Goal: Obtain resource: Obtain resource

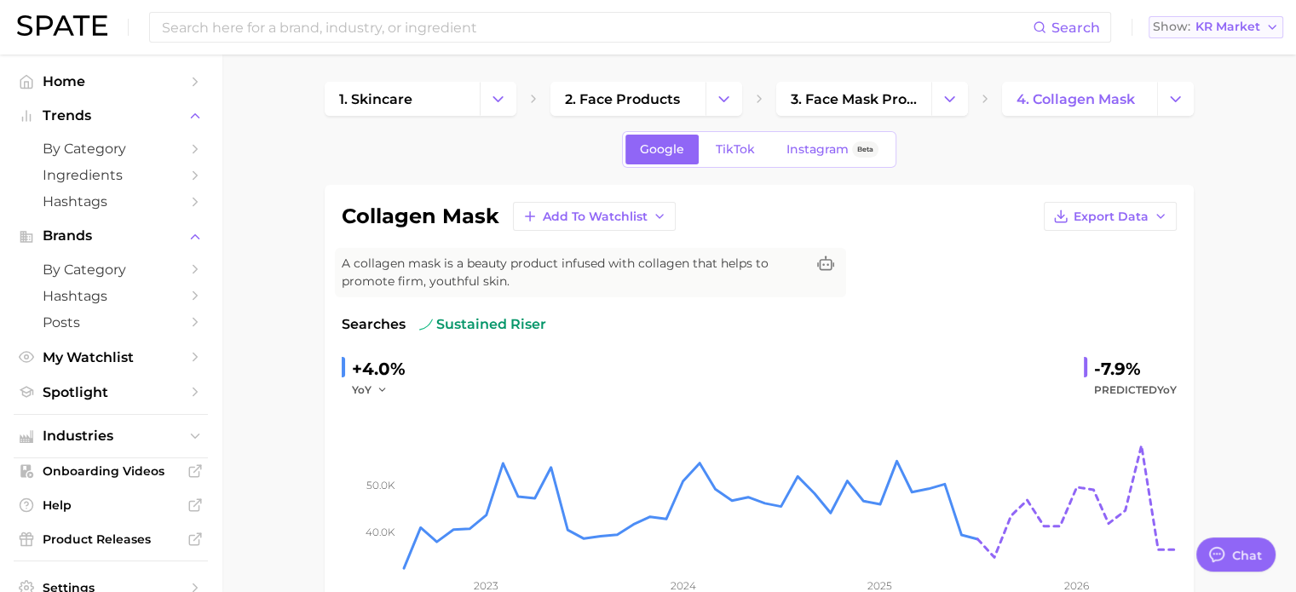
click at [1198, 28] on span "KR Market" at bounding box center [1227, 26] width 65 height 9
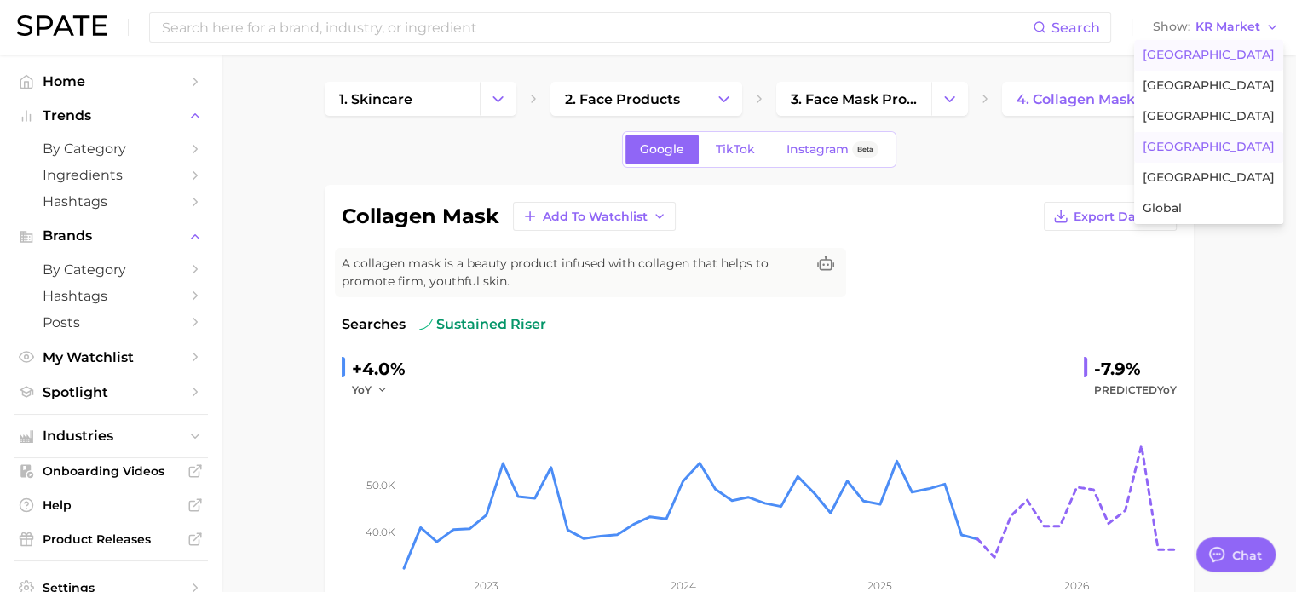
drag, startPoint x: 1189, startPoint y: 82, endPoint x: 1198, endPoint y: 51, distance: 32.1
click at [1198, 51] on div "[GEOGRAPHIC_DATA] [GEOGRAPHIC_DATA] [GEOGRAPHIC_DATA] [GEOGRAPHIC_DATA] [GEOGRA…" at bounding box center [1208, 132] width 149 height 184
click at [1198, 51] on span "[GEOGRAPHIC_DATA]" at bounding box center [1208, 55] width 132 height 14
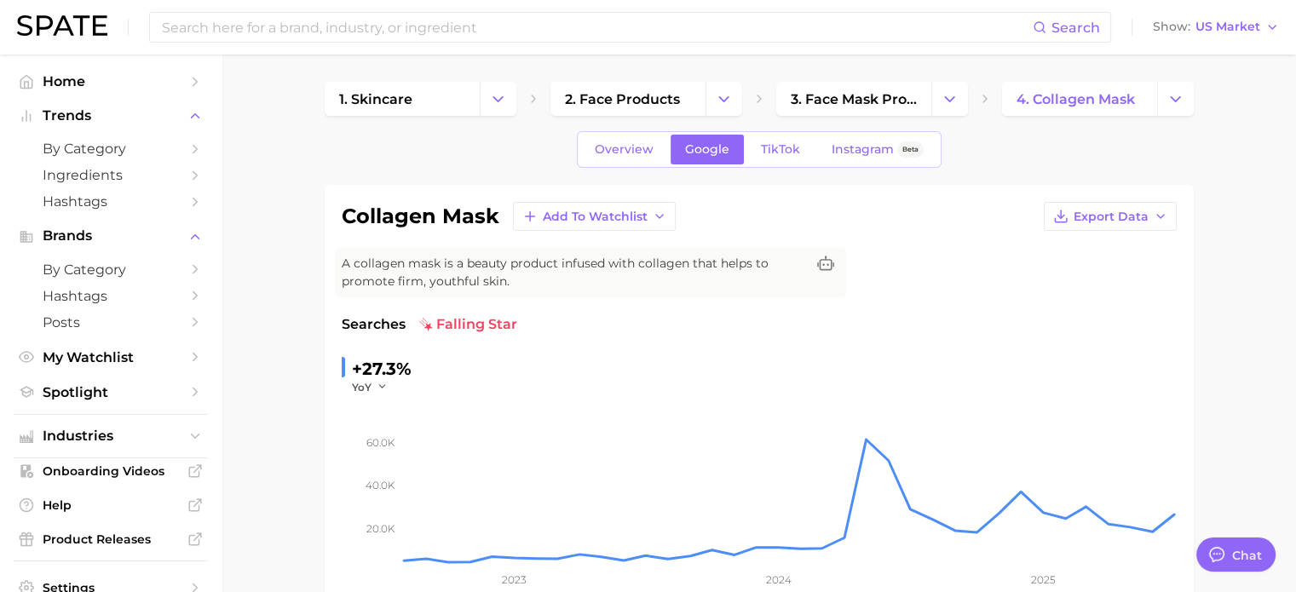
click at [505, 95] on icon "Change Category" at bounding box center [498, 99] width 18 height 18
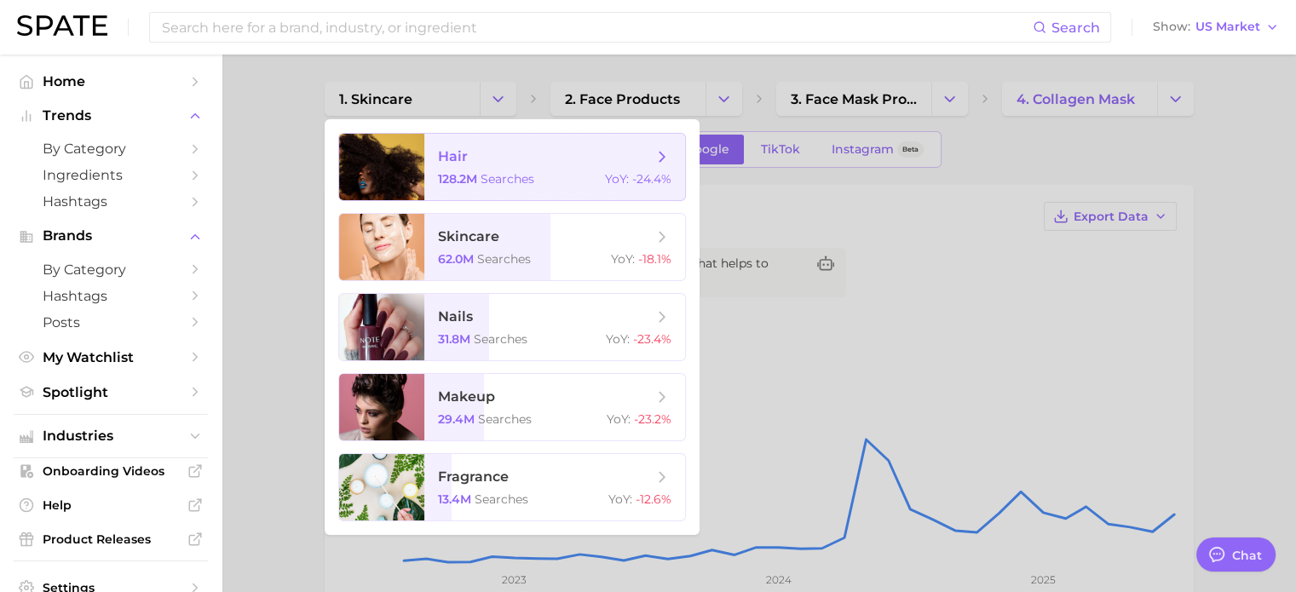
click at [531, 176] on span "searches" at bounding box center [507, 178] width 54 height 15
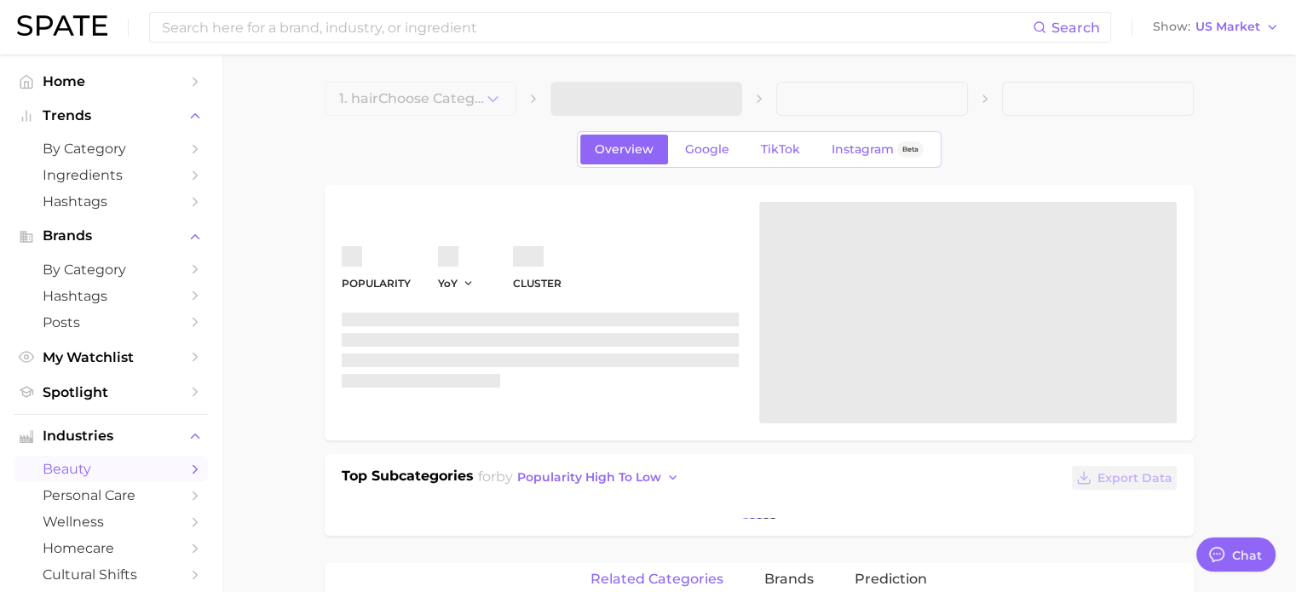
type textarea "x"
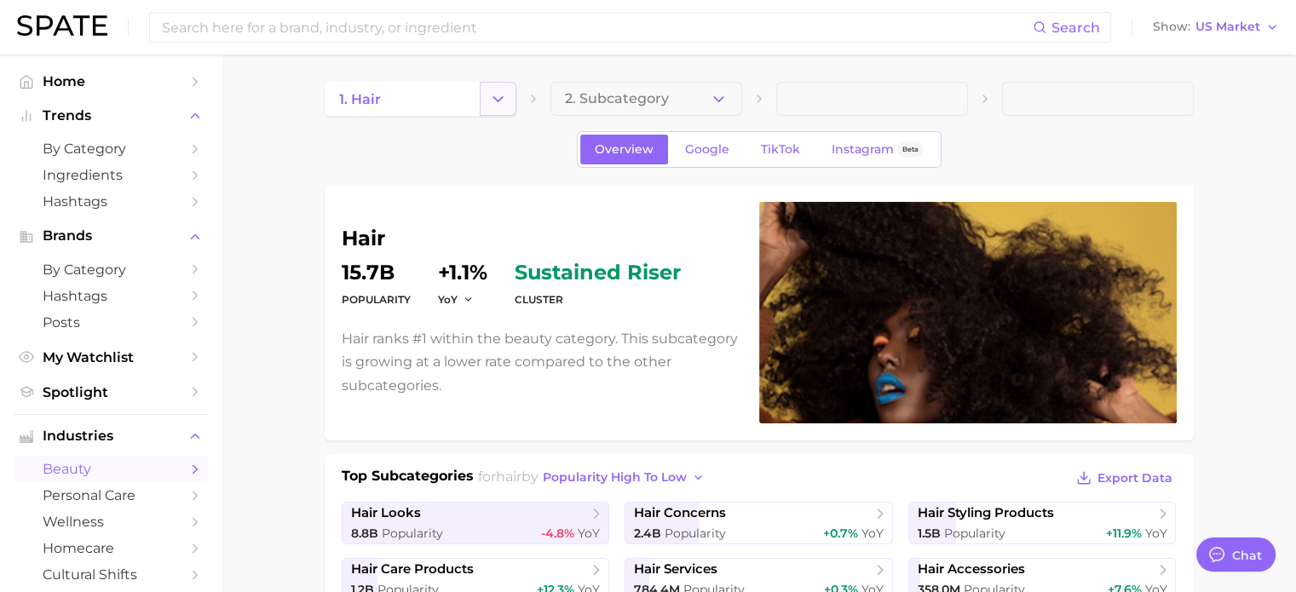
click at [508, 108] on button "Change Category" at bounding box center [498, 99] width 37 height 34
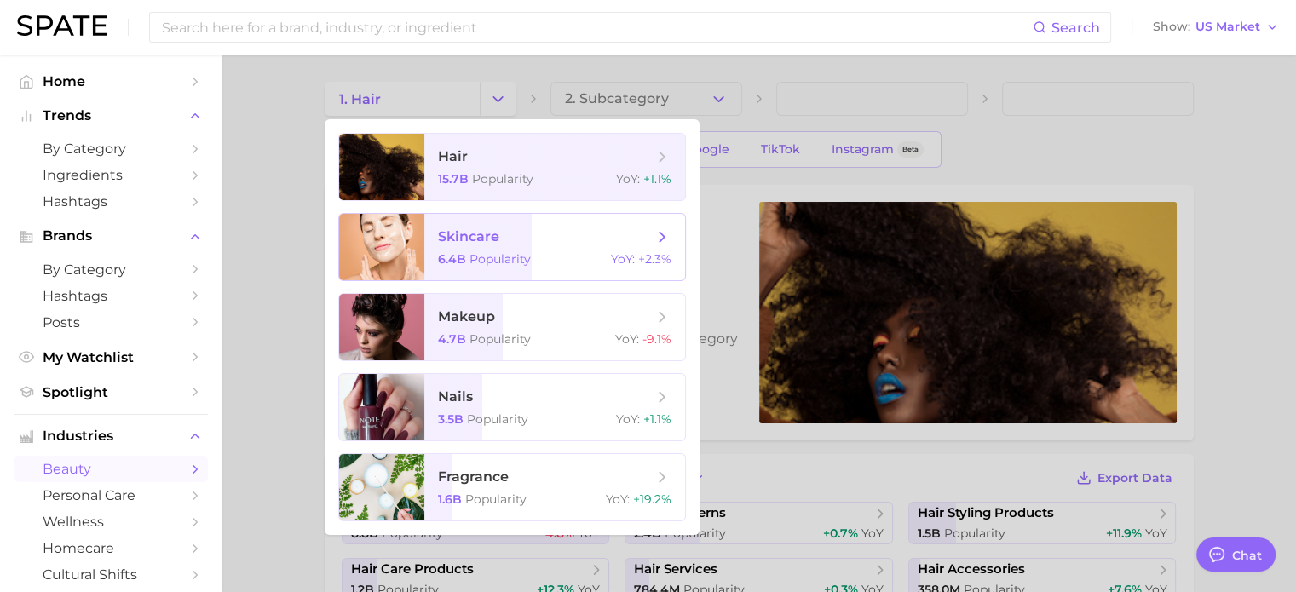
click at [570, 255] on div "6.4b Popularity YoY : +2.3%" at bounding box center [554, 258] width 233 height 15
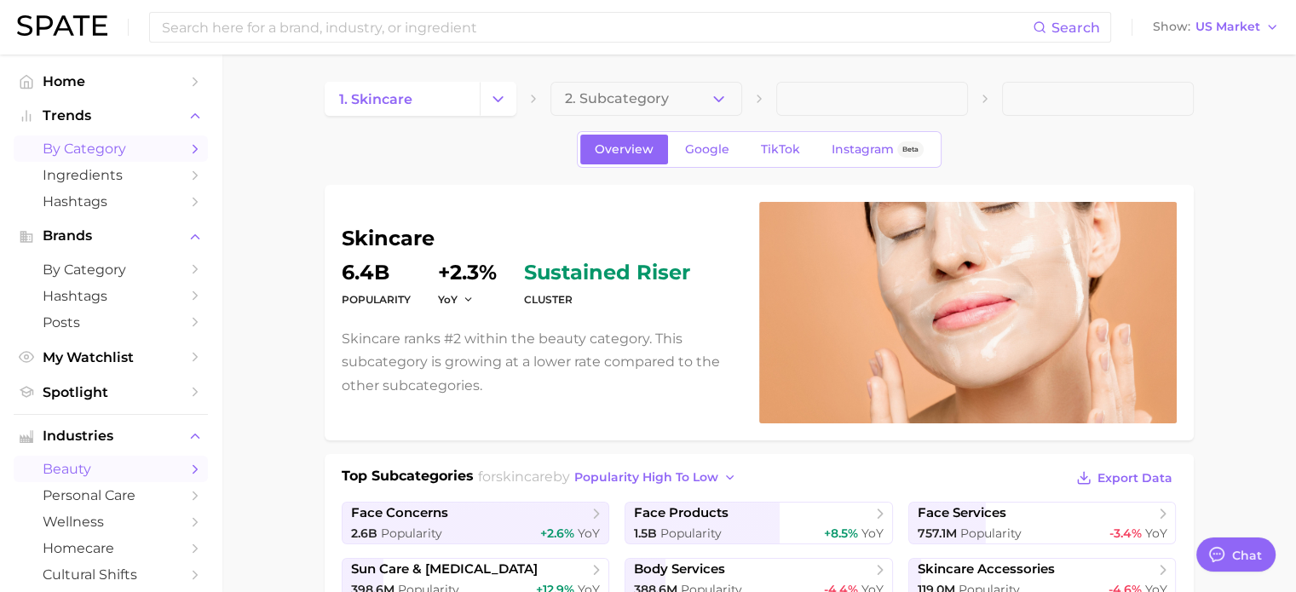
click at [153, 152] on span "by Category" at bounding box center [111, 149] width 136 height 16
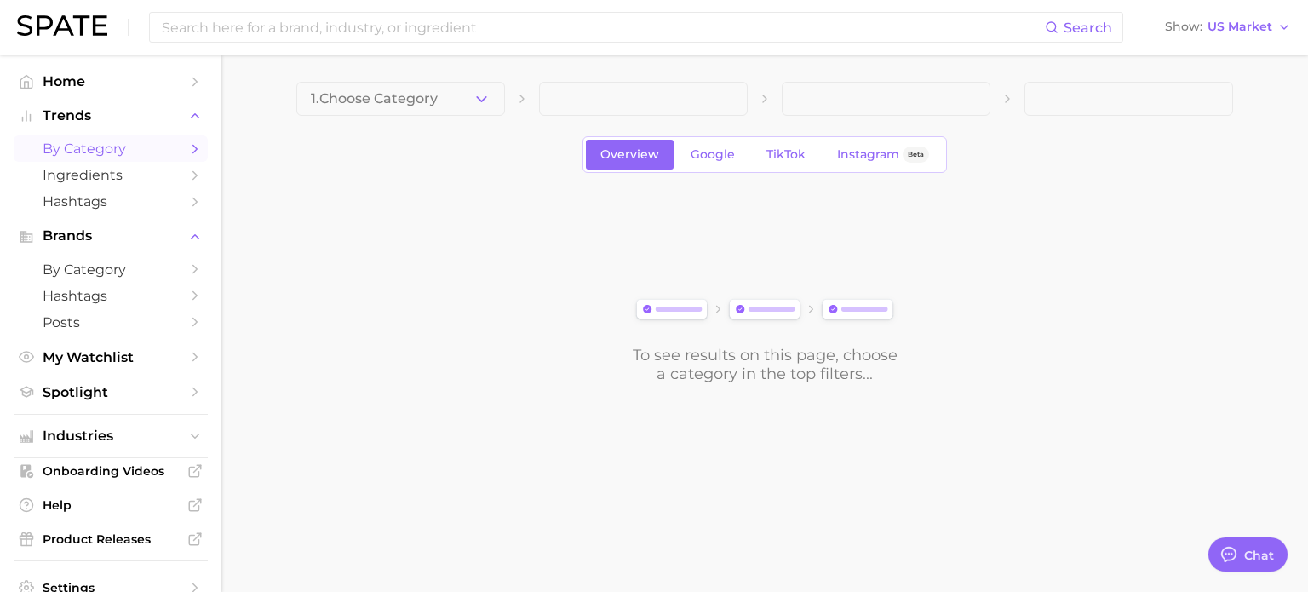
click at [497, 95] on button "1. Choose Category" at bounding box center [400, 99] width 209 height 34
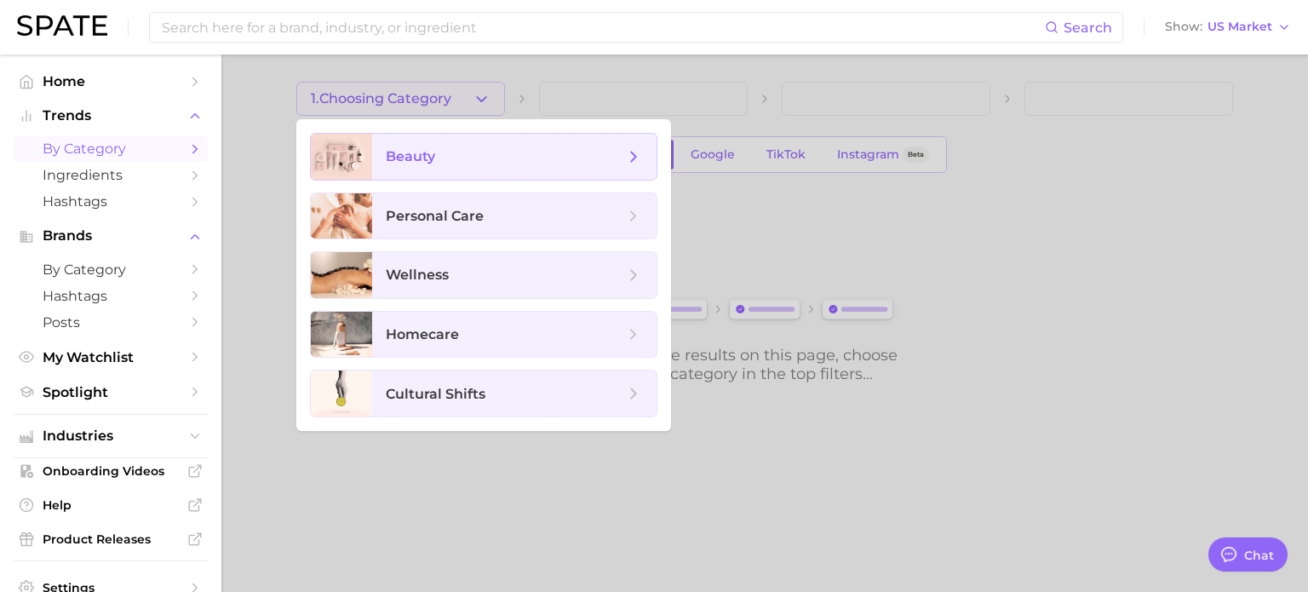
click at [611, 163] on span "beauty" at bounding box center [505, 156] width 238 height 19
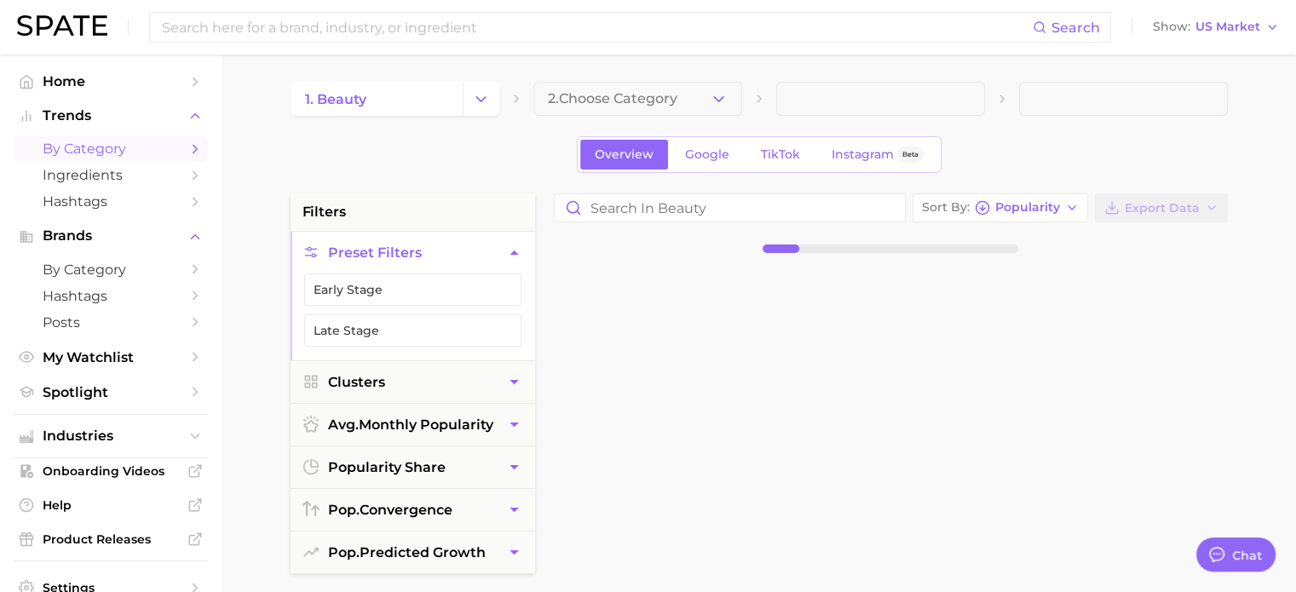
click at [637, 88] on button "2. Choose Category" at bounding box center [637, 99] width 209 height 34
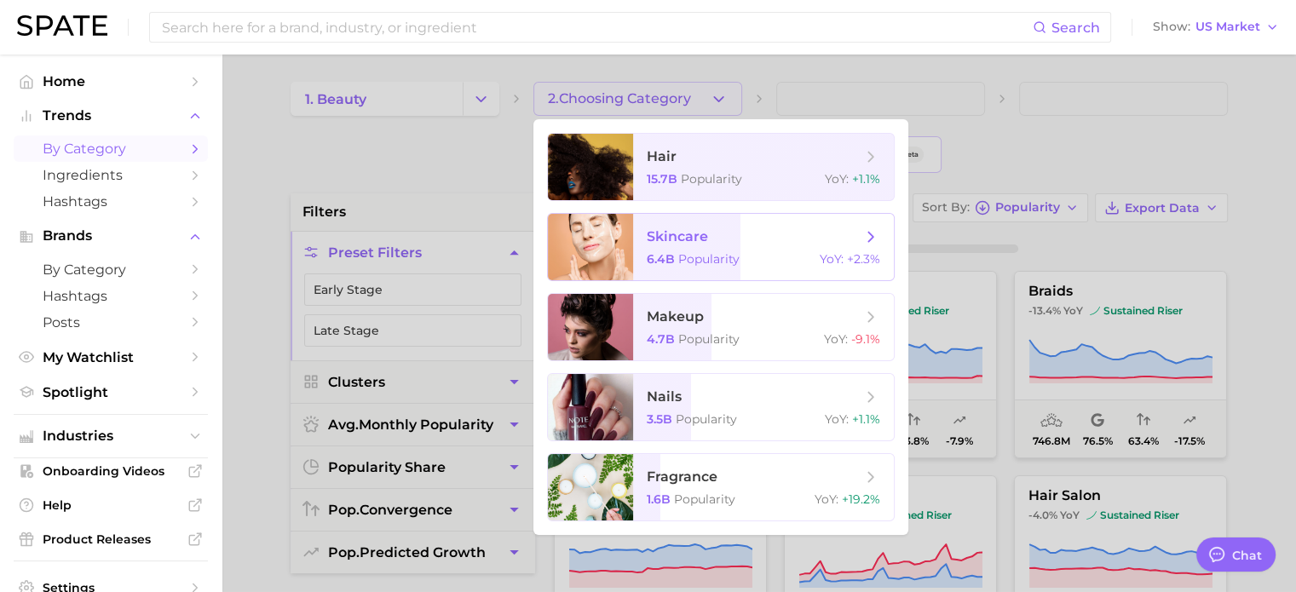
click at [740, 267] on span "skincare 6.4b Popularity YoY : +2.3%" at bounding box center [763, 247] width 261 height 66
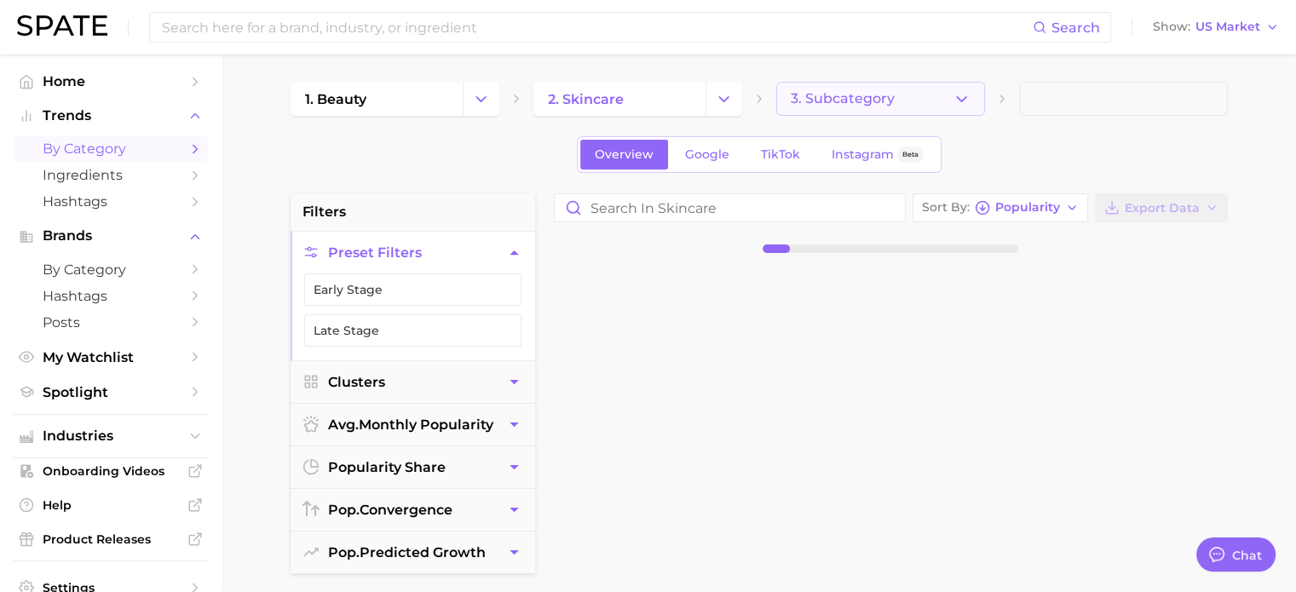
click at [942, 91] on button "3. Subcategory" at bounding box center [880, 99] width 209 height 34
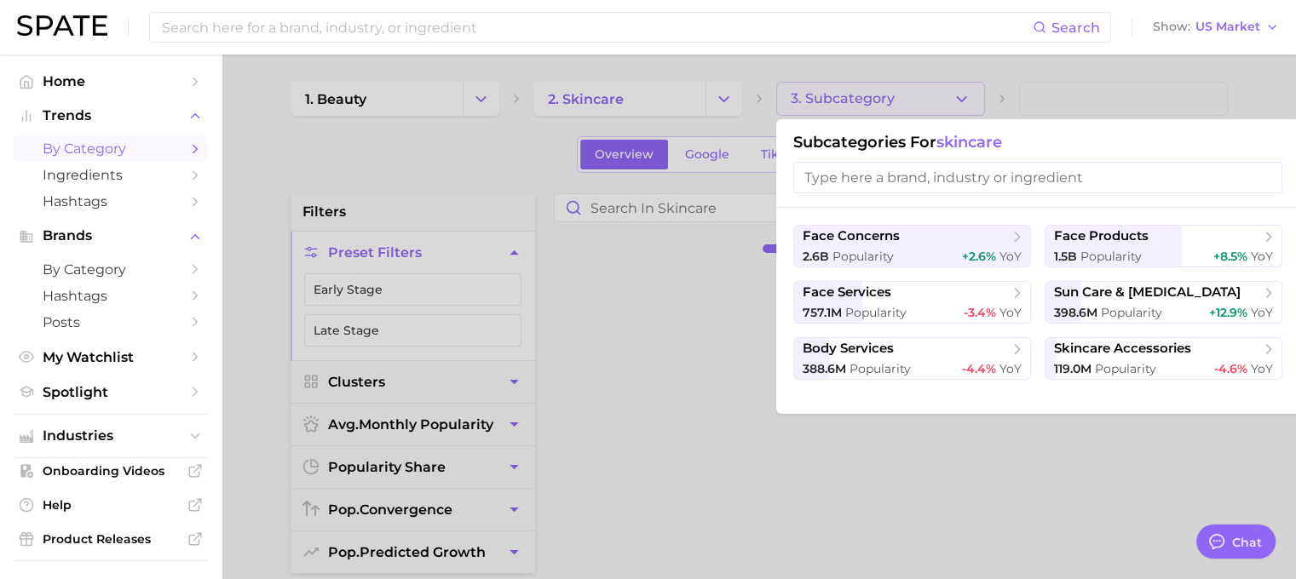
click at [876, 184] on input "search" at bounding box center [1037, 178] width 489 height 32
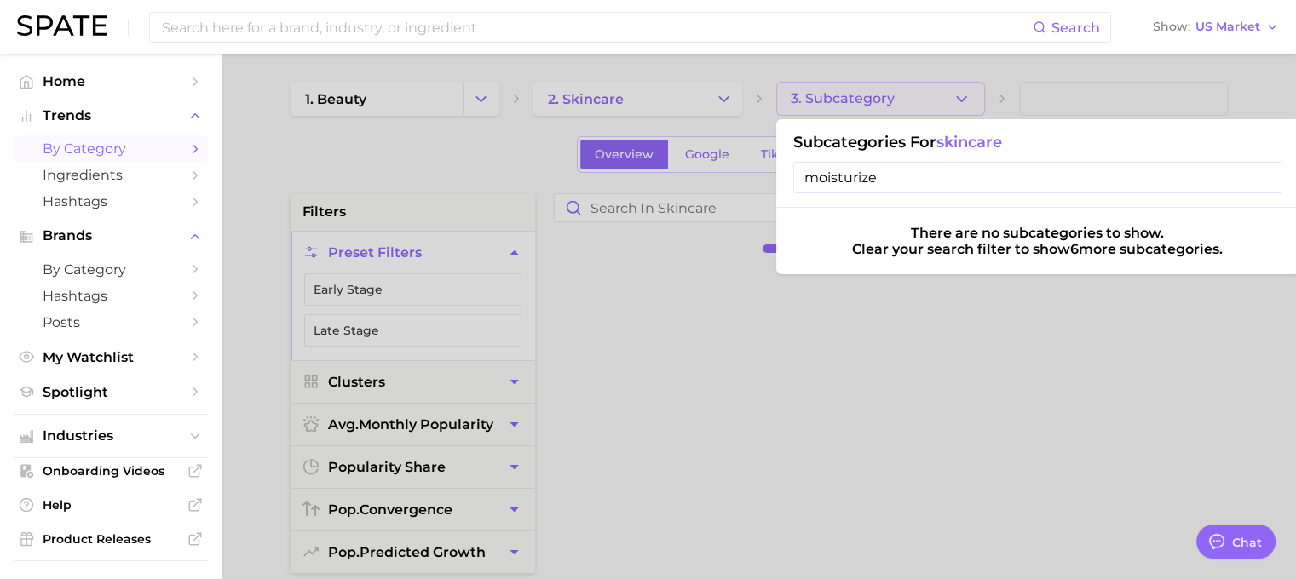
type input "moisturize"
click at [700, 333] on div at bounding box center [648, 289] width 1296 height 579
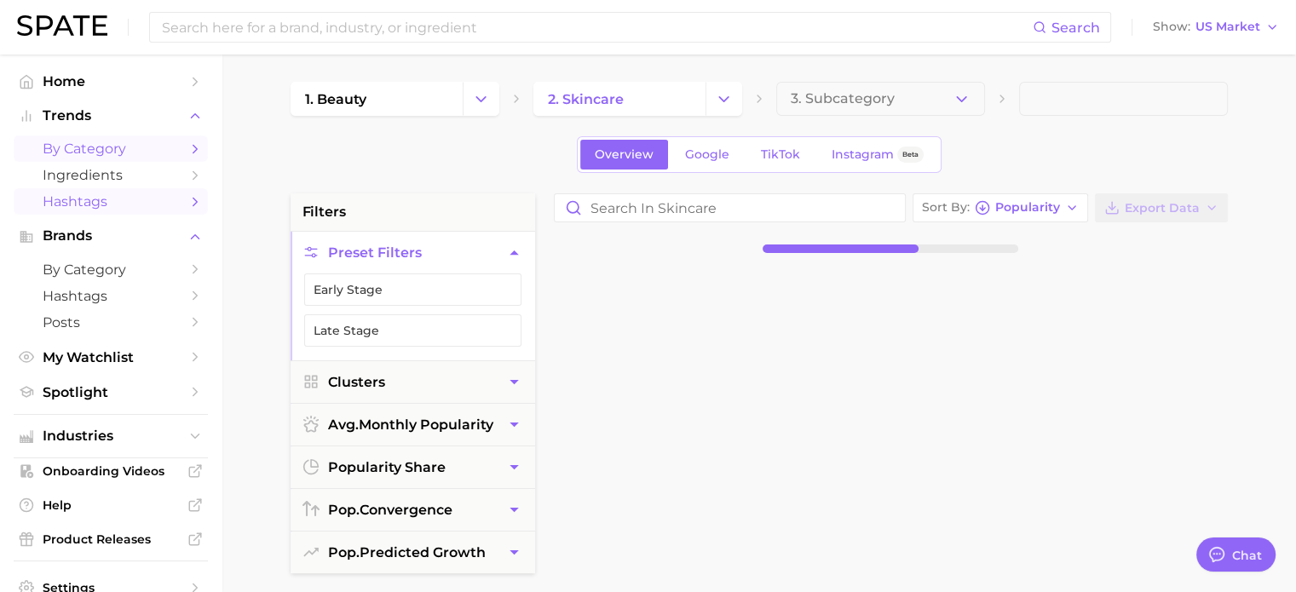
click at [93, 200] on span "Hashtags" at bounding box center [111, 201] width 136 height 16
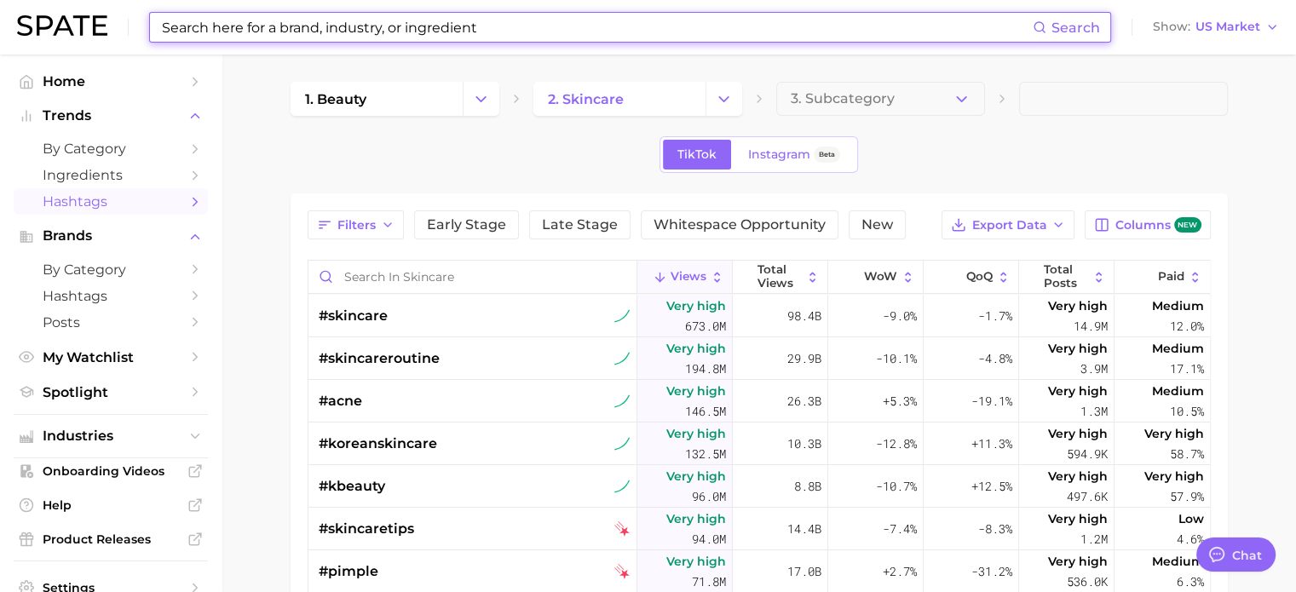
click at [563, 33] on input at bounding box center [596, 27] width 872 height 29
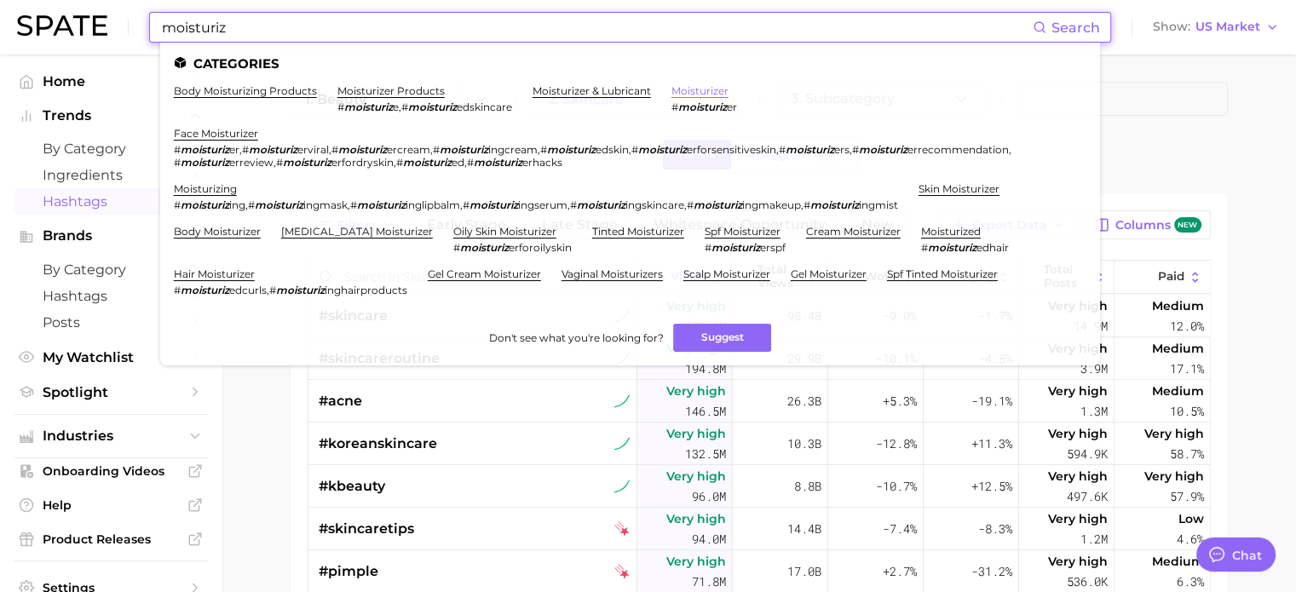
type input "moisturiz"
click at [716, 95] on link "moisturizer" at bounding box center [699, 90] width 57 height 13
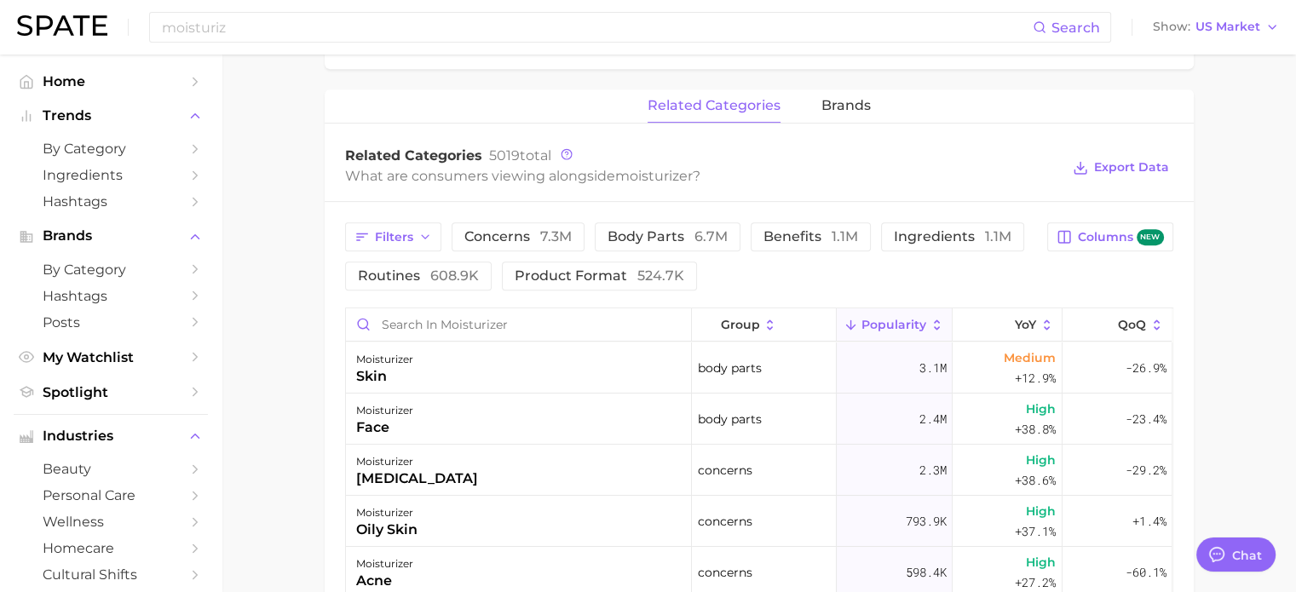
scroll to position [852, 0]
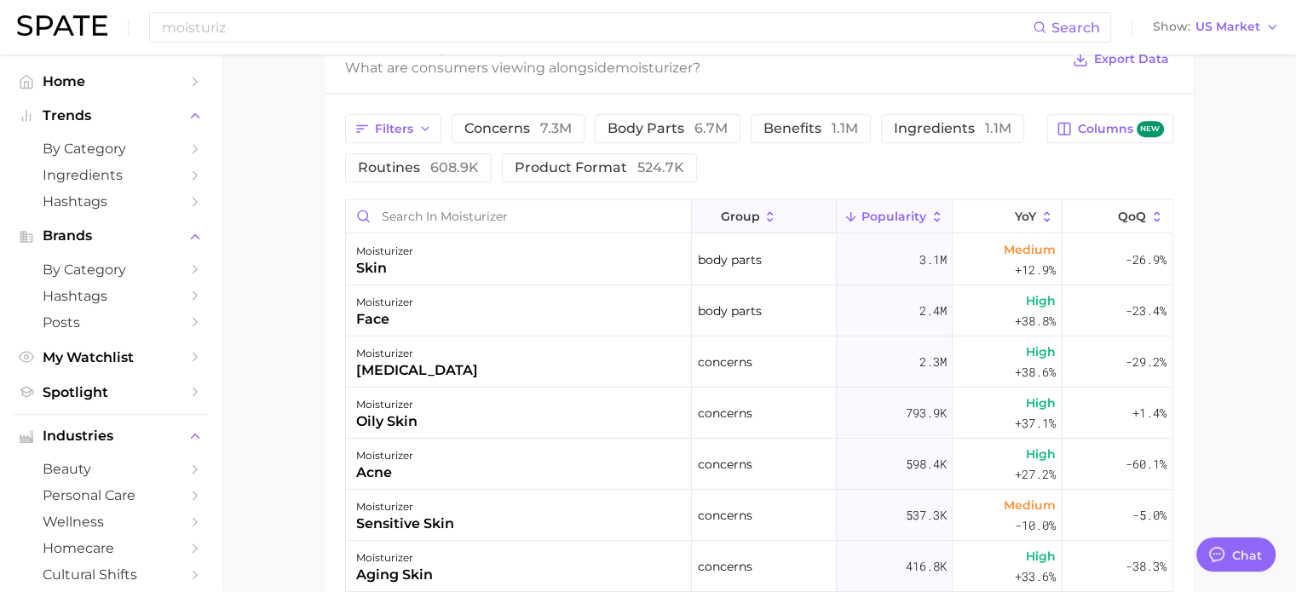
click at [743, 217] on span "group" at bounding box center [739, 217] width 39 height 14
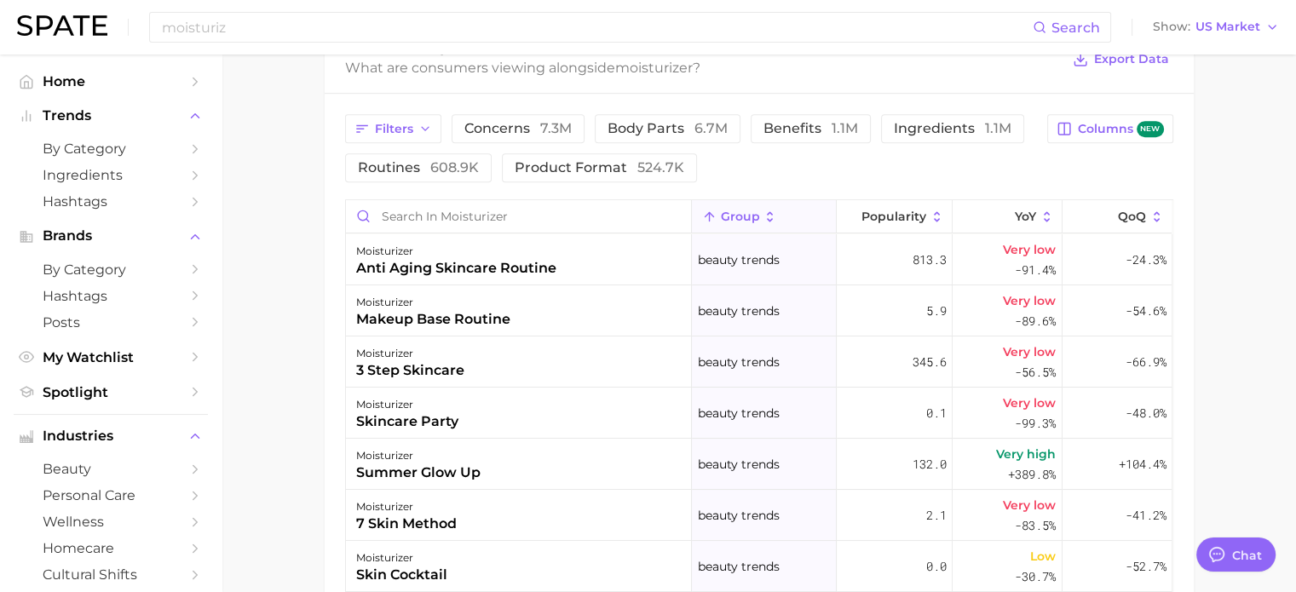
click at [762, 215] on icon at bounding box center [769, 217] width 15 height 15
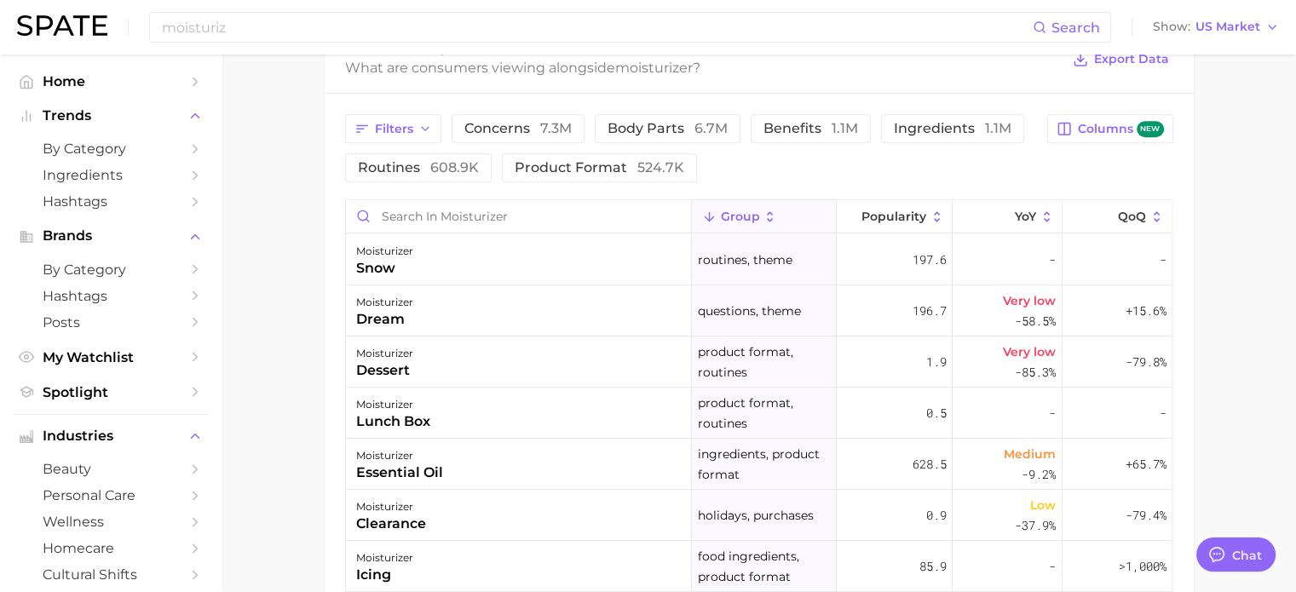
click at [762, 215] on icon at bounding box center [769, 217] width 15 height 15
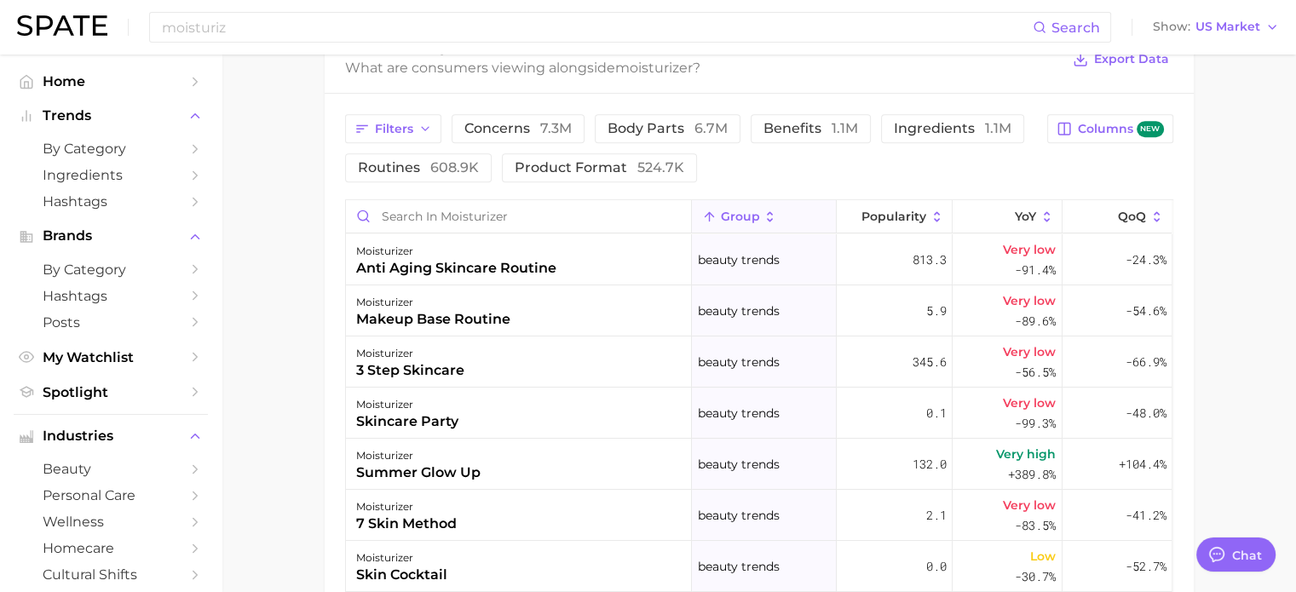
click at [762, 215] on icon at bounding box center [769, 217] width 15 height 15
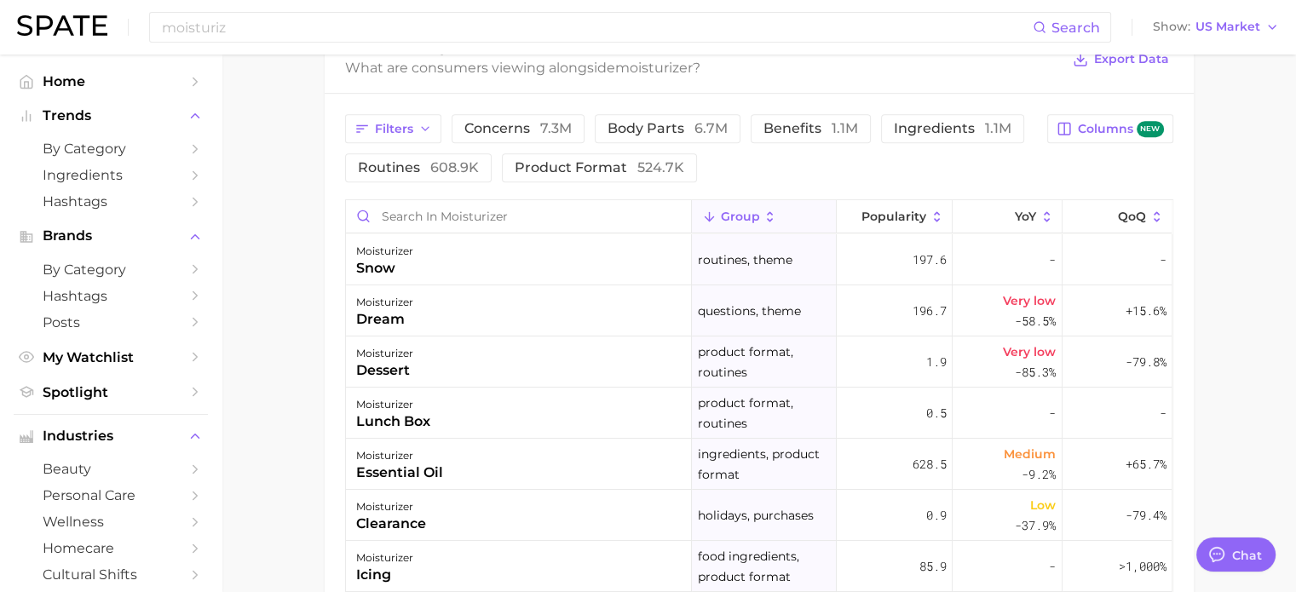
click at [721, 216] on span "group" at bounding box center [739, 217] width 39 height 14
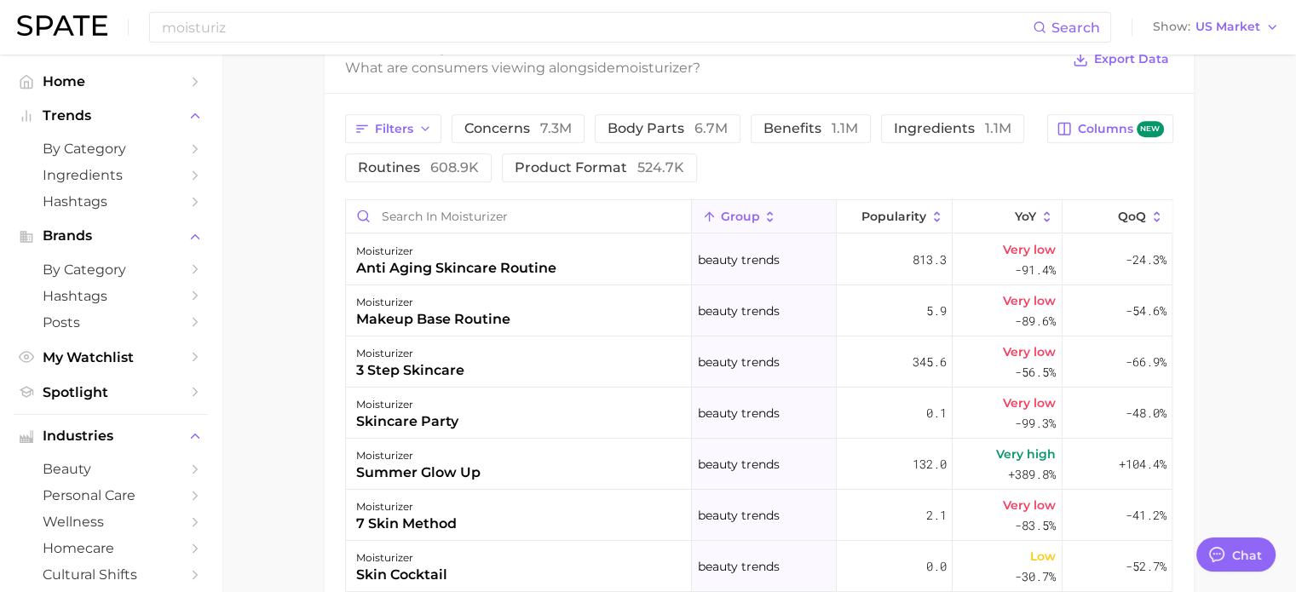
click at [721, 216] on span "group" at bounding box center [739, 217] width 39 height 14
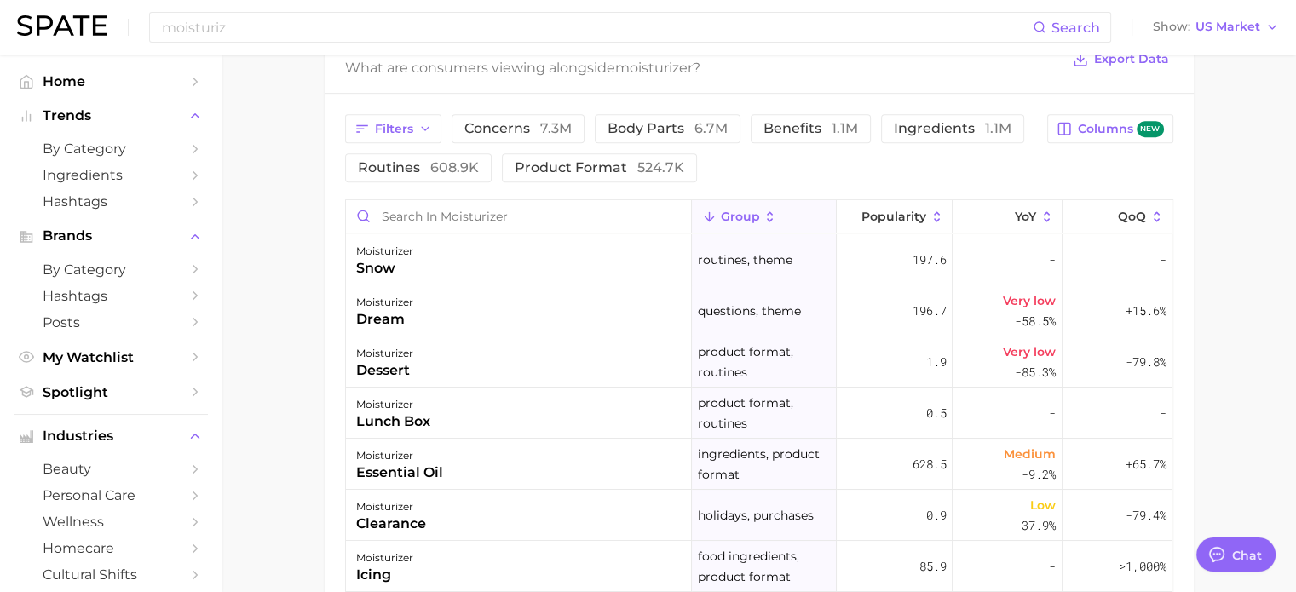
click at [721, 216] on span "group" at bounding box center [739, 217] width 39 height 14
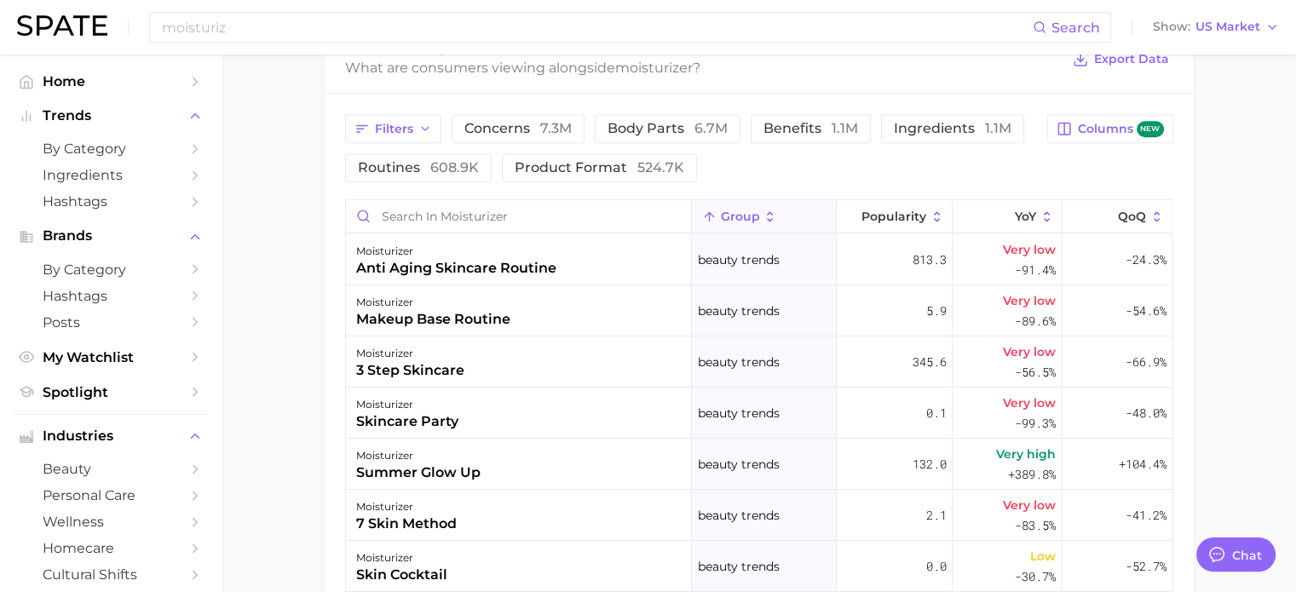
click at [721, 216] on span "group" at bounding box center [739, 217] width 39 height 14
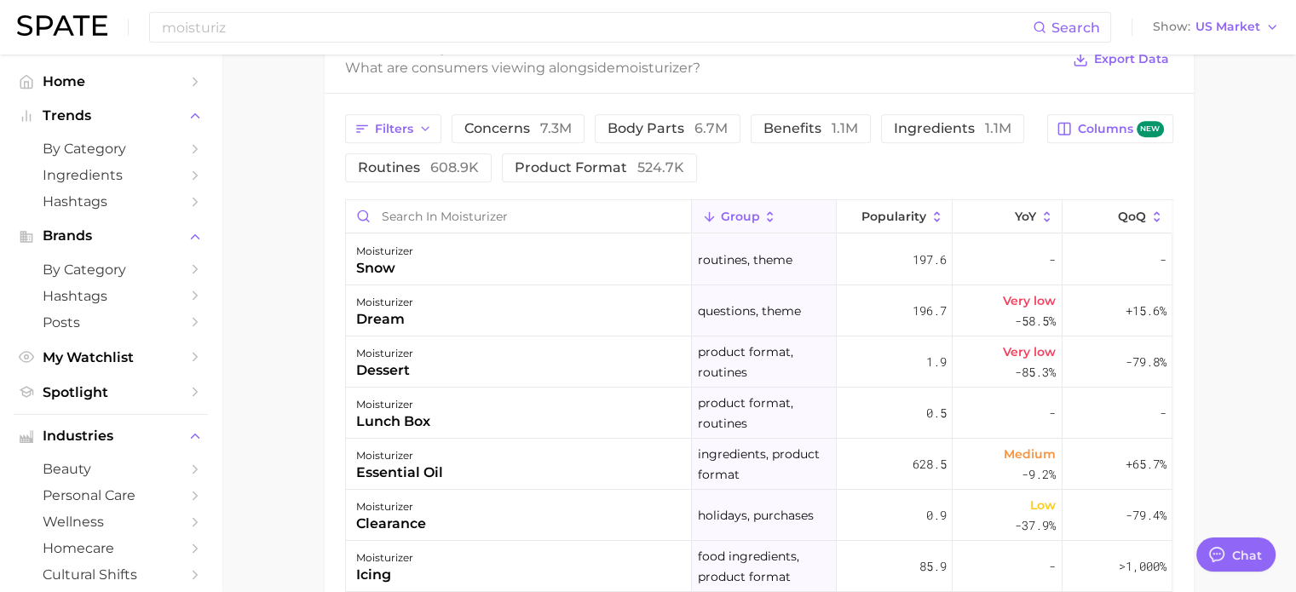
click at [762, 210] on icon at bounding box center [769, 217] width 15 height 15
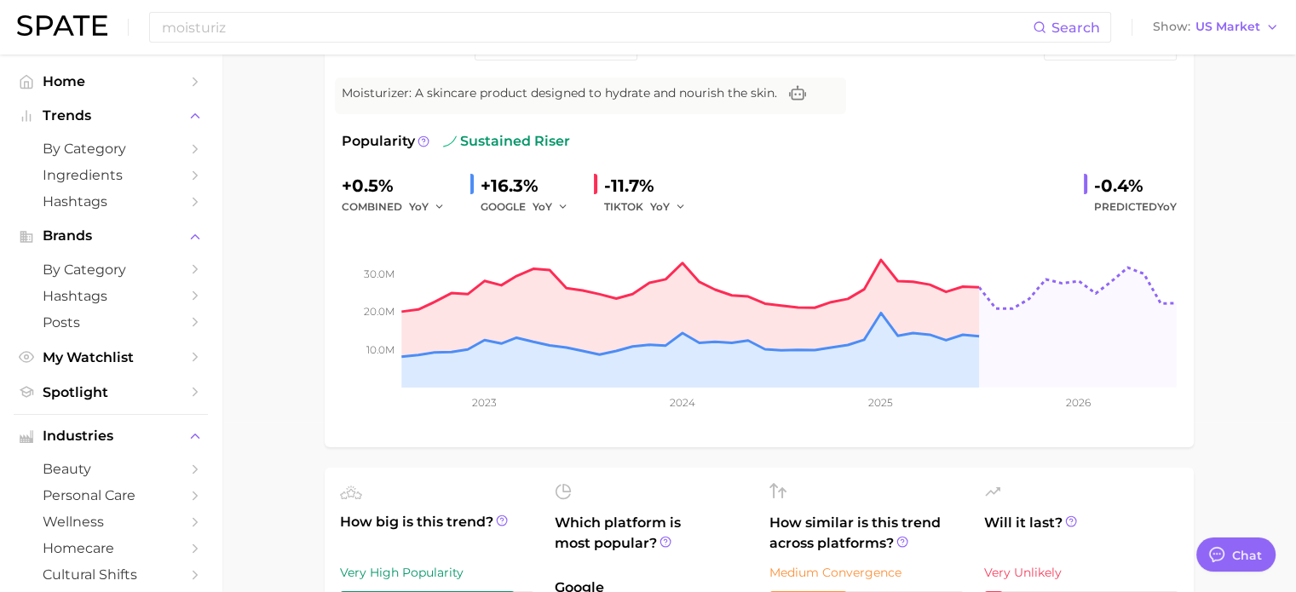
scroll to position [0, 0]
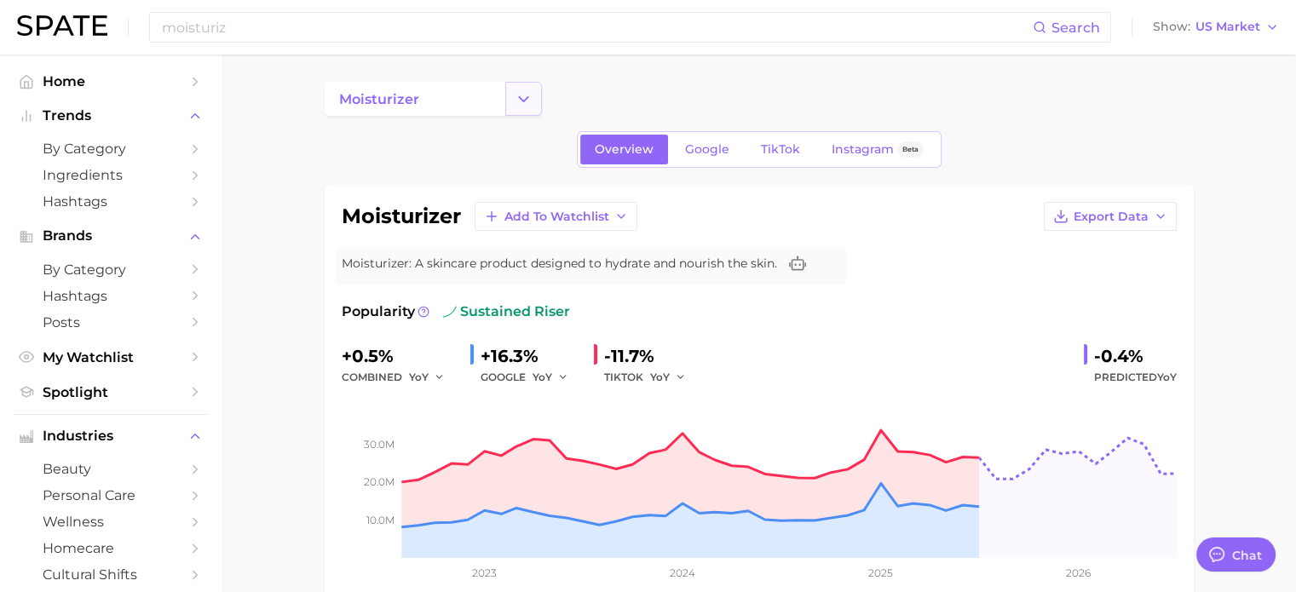
click at [525, 106] on icon "Change Category" at bounding box center [523, 99] width 18 height 18
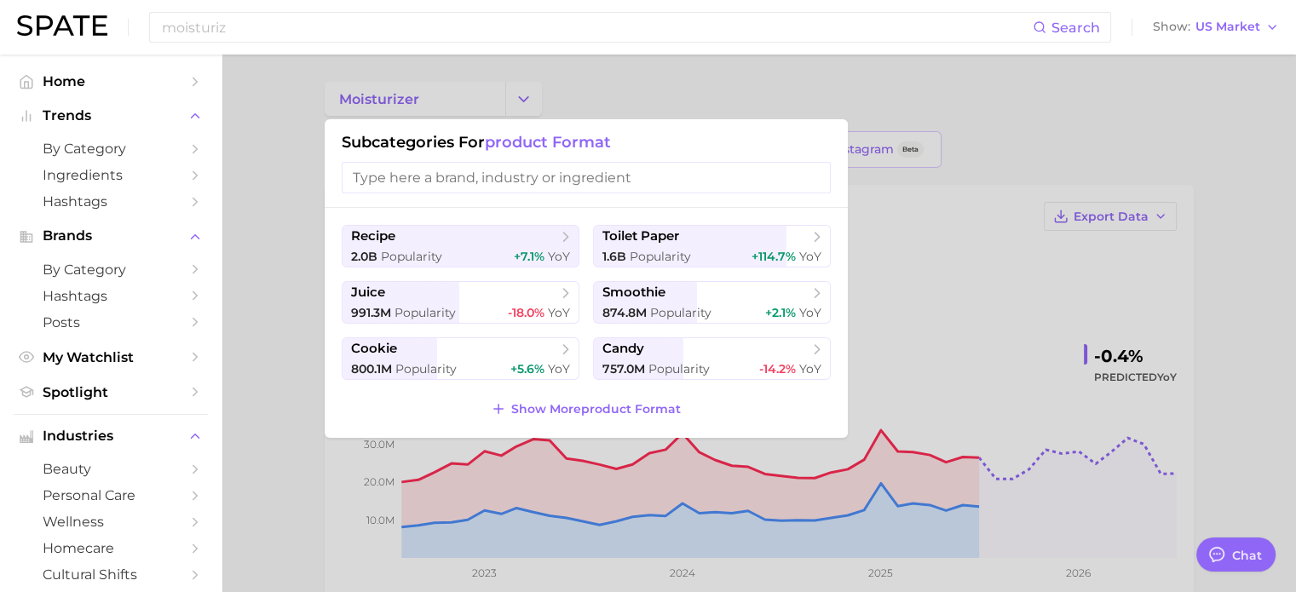
click at [292, 226] on div at bounding box center [648, 296] width 1296 height 592
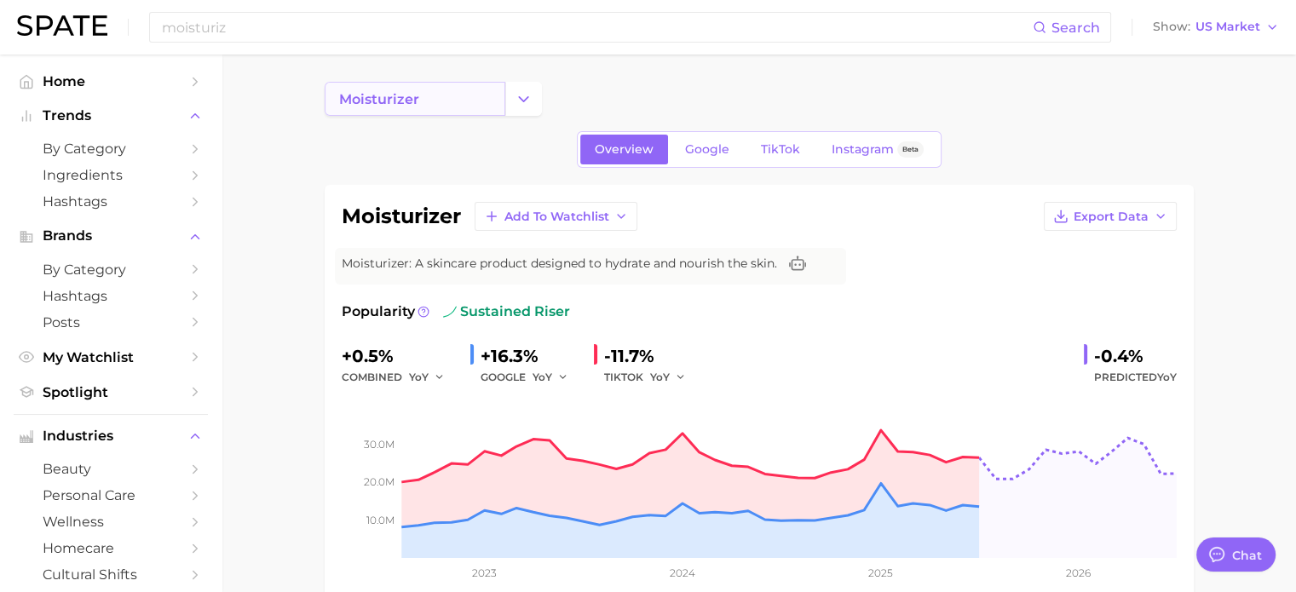
click at [370, 106] on span "moisturizer" at bounding box center [379, 99] width 80 height 16
click at [413, 105] on span "moisturizer" at bounding box center [379, 99] width 80 height 16
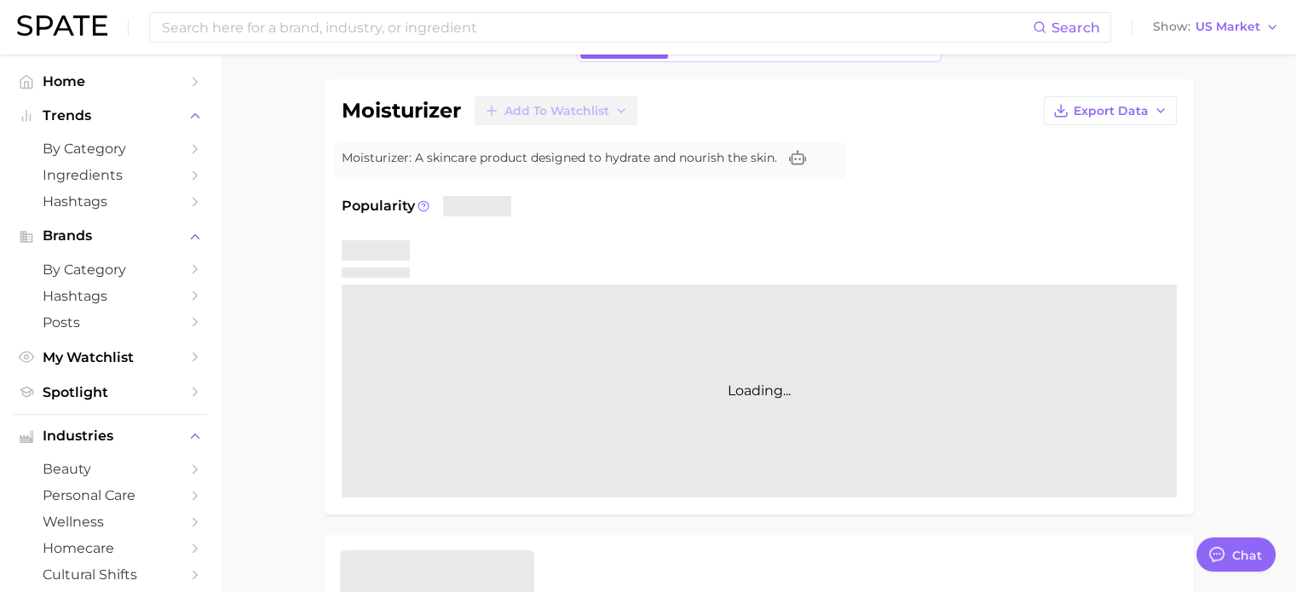
scroll to position [256, 0]
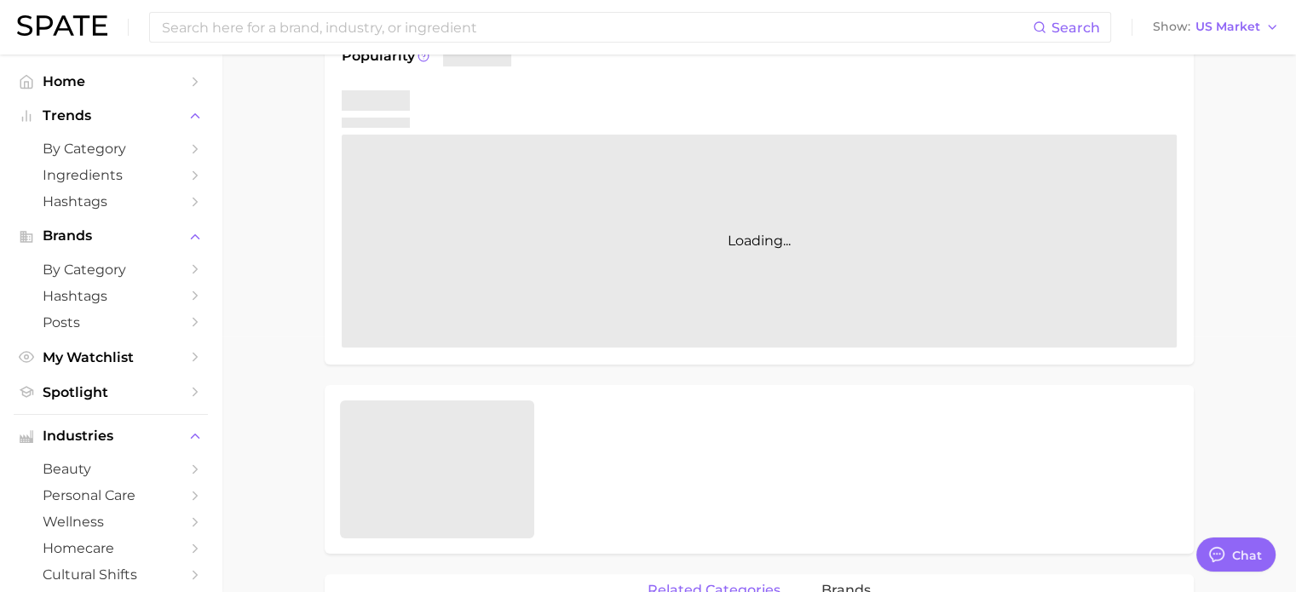
type textarea "x"
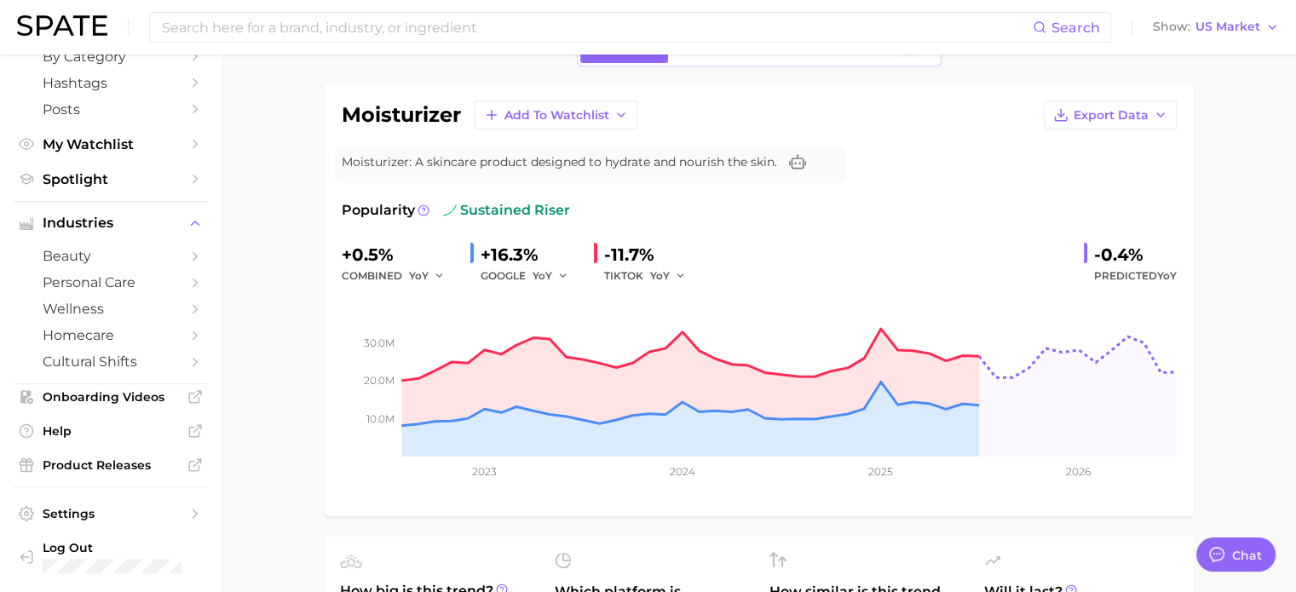
scroll to position [0, 0]
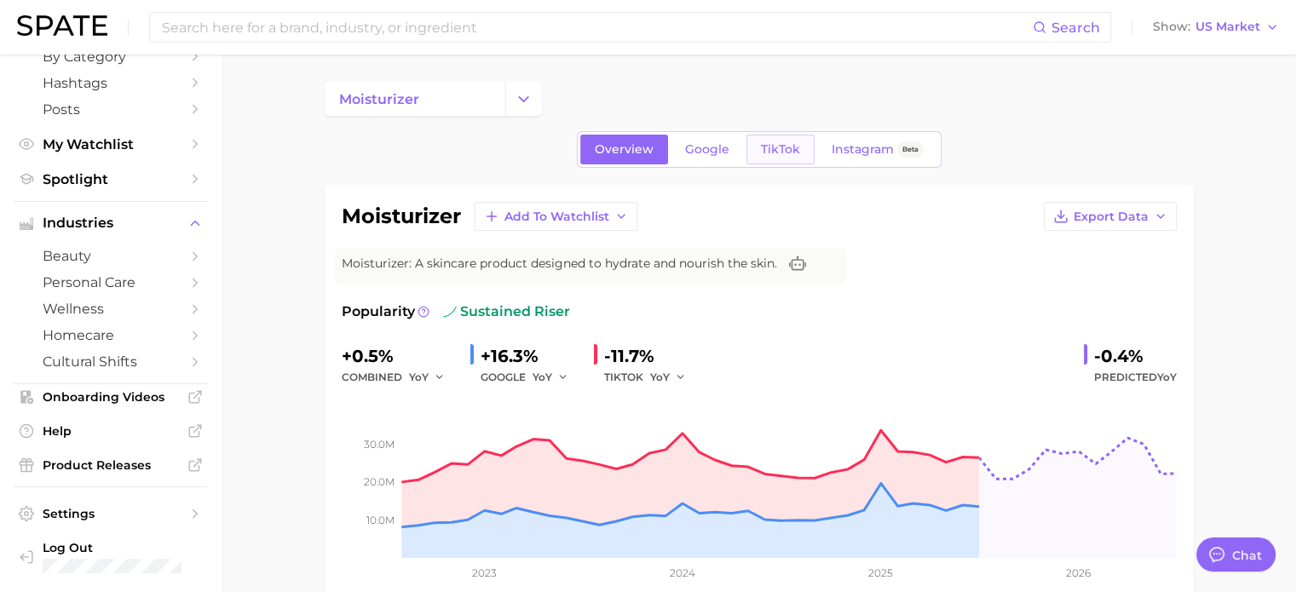
click at [763, 156] on span "TikTok" at bounding box center [780, 149] width 39 height 14
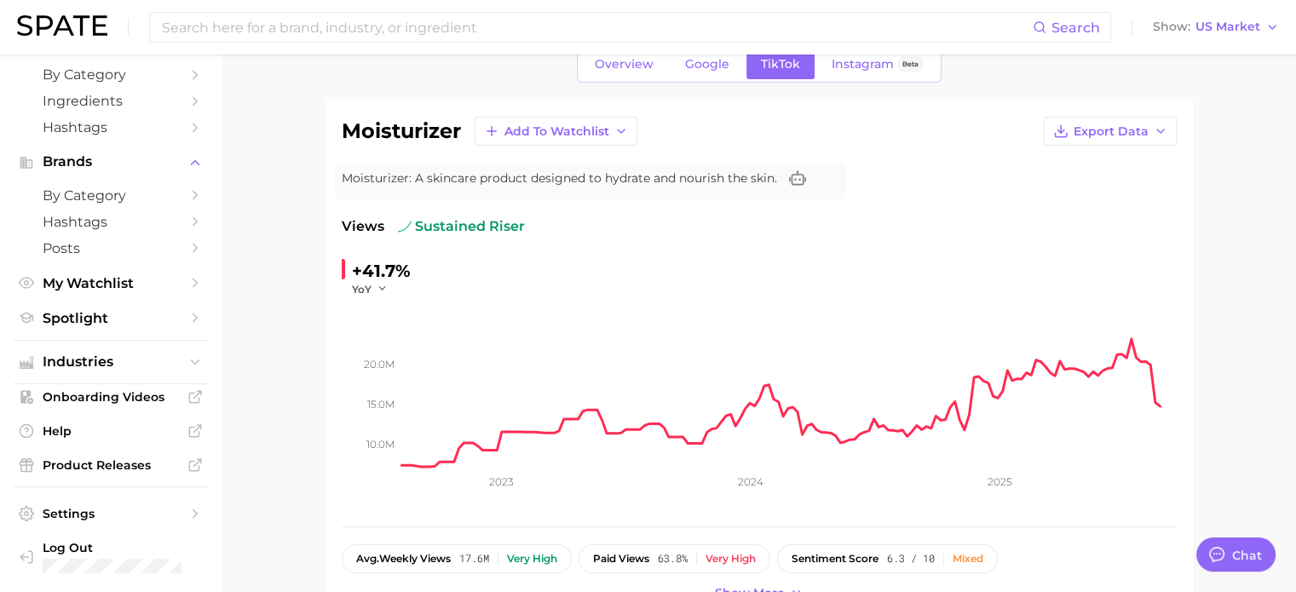
click at [726, 67] on span "Google" at bounding box center [707, 64] width 44 height 14
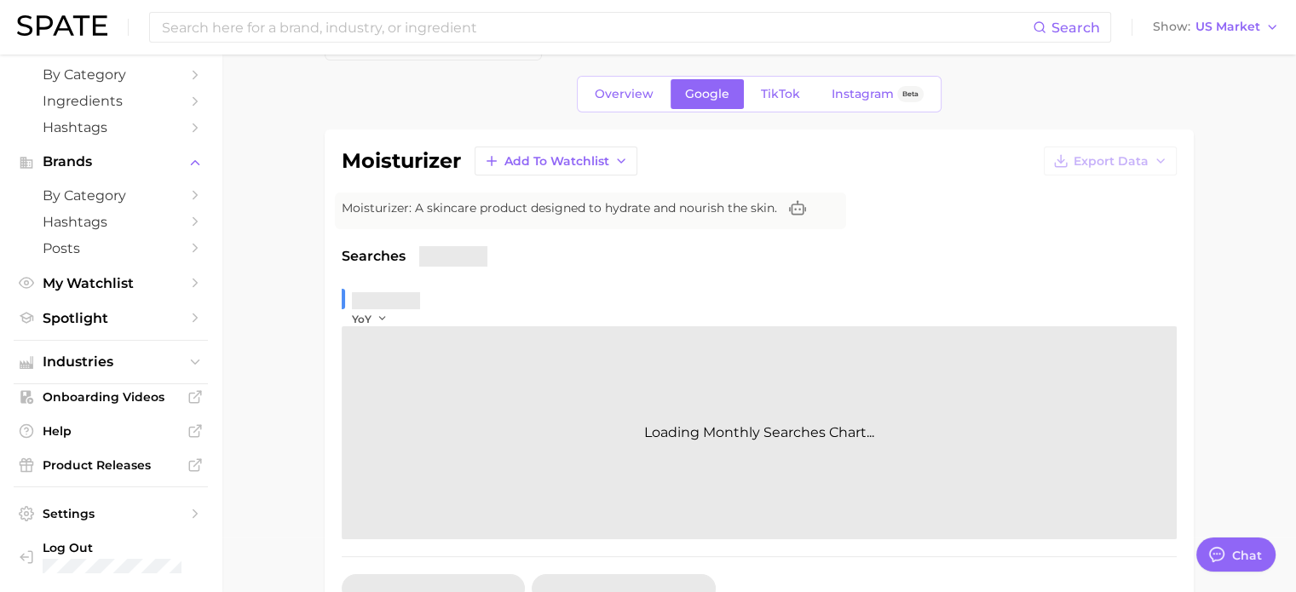
scroll to position [85, 0]
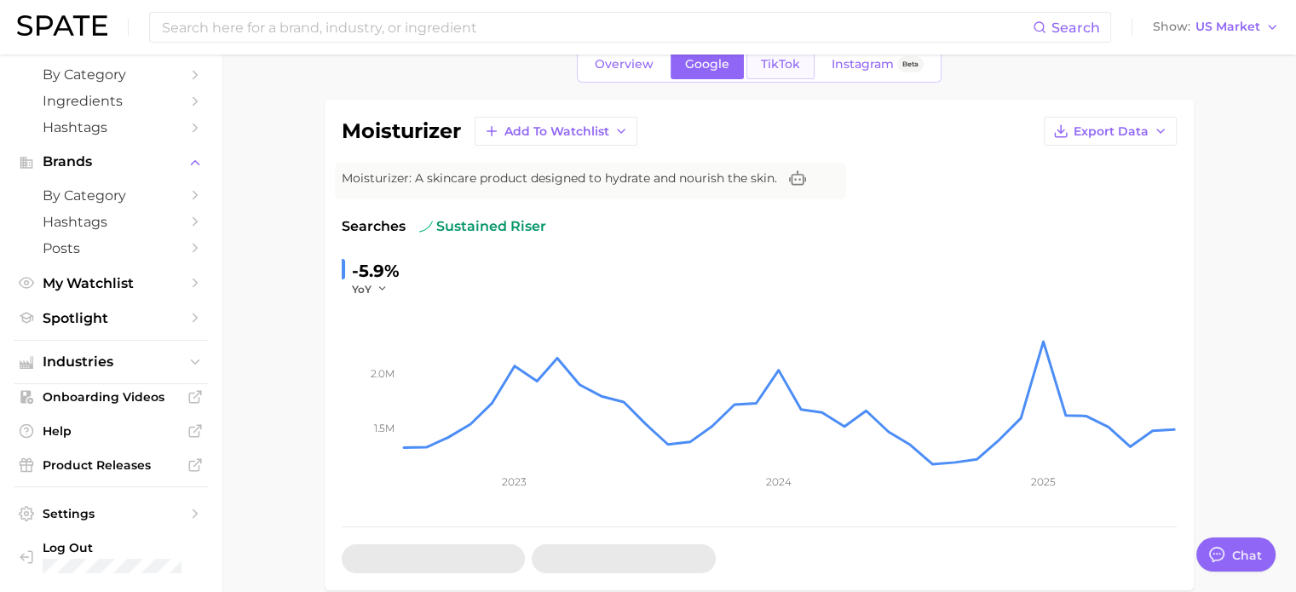
click at [806, 65] on link "TikTok" at bounding box center [780, 64] width 68 height 30
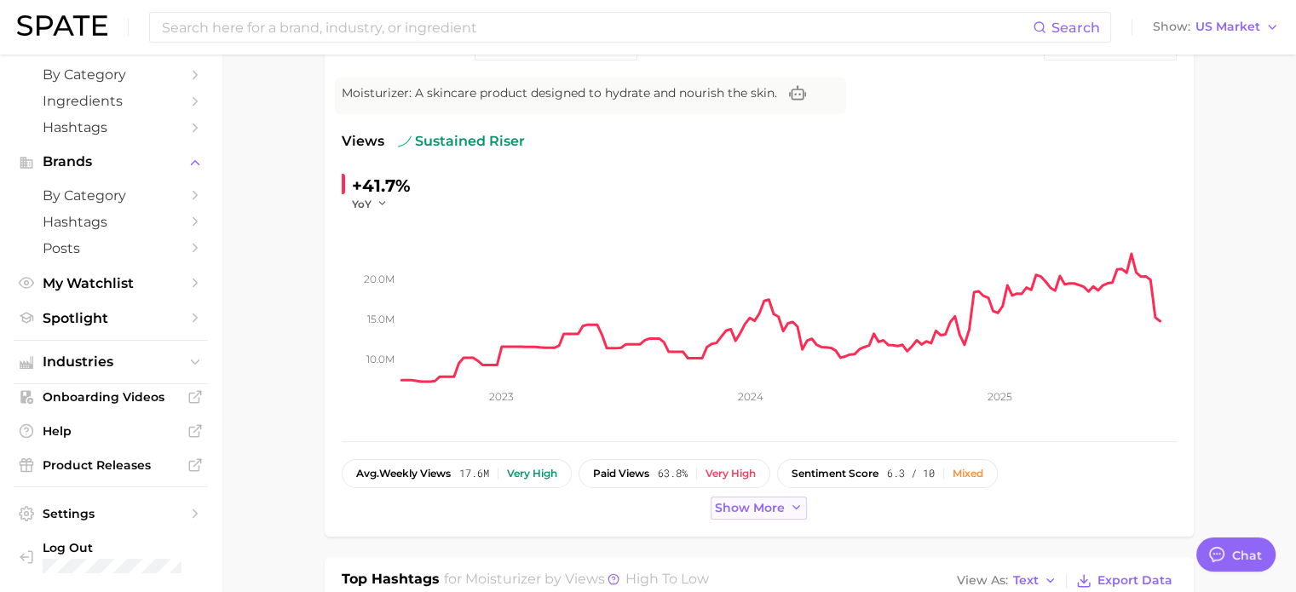
click at [777, 506] on span "Show more" at bounding box center [750, 508] width 70 height 14
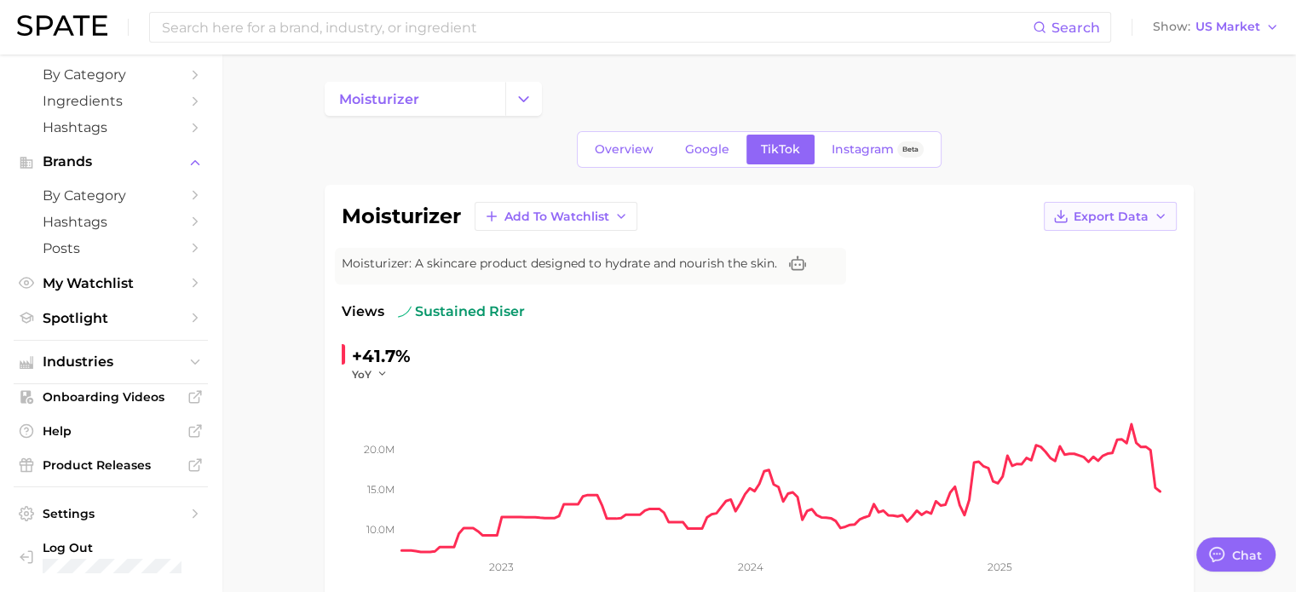
click at [1095, 226] on button "Export Data" at bounding box center [1109, 216] width 133 height 29
click at [1146, 251] on button "Time Series CSV" at bounding box center [1082, 248] width 187 height 31
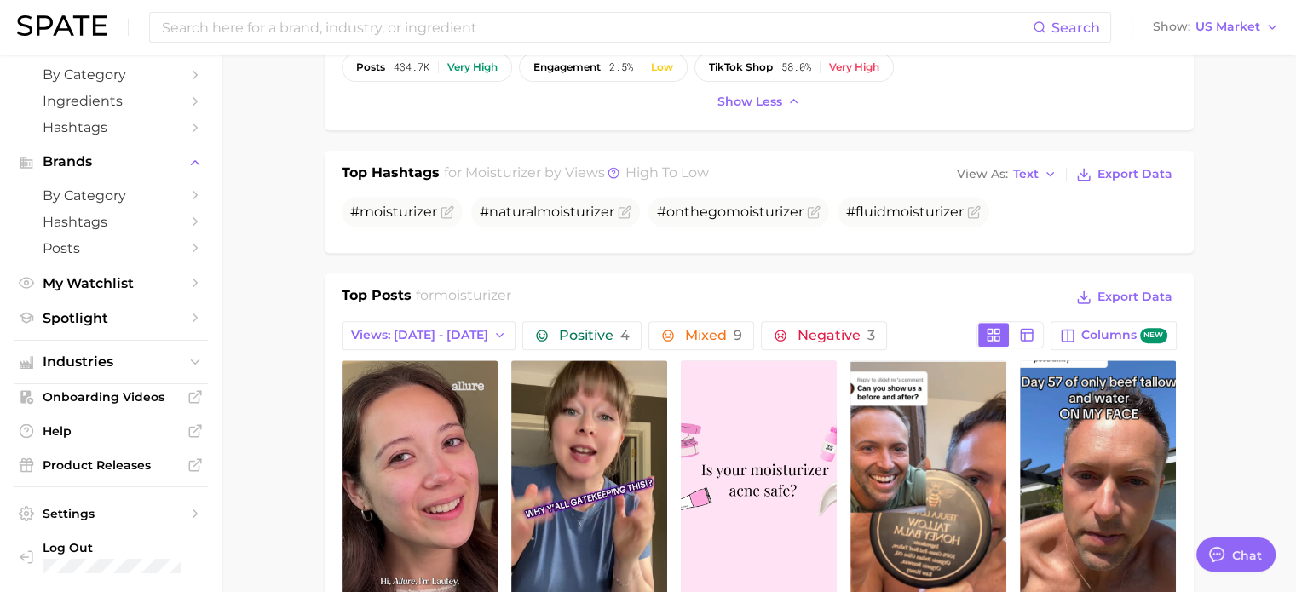
scroll to position [511, 0]
